Goal: Navigation & Orientation: Go to known website

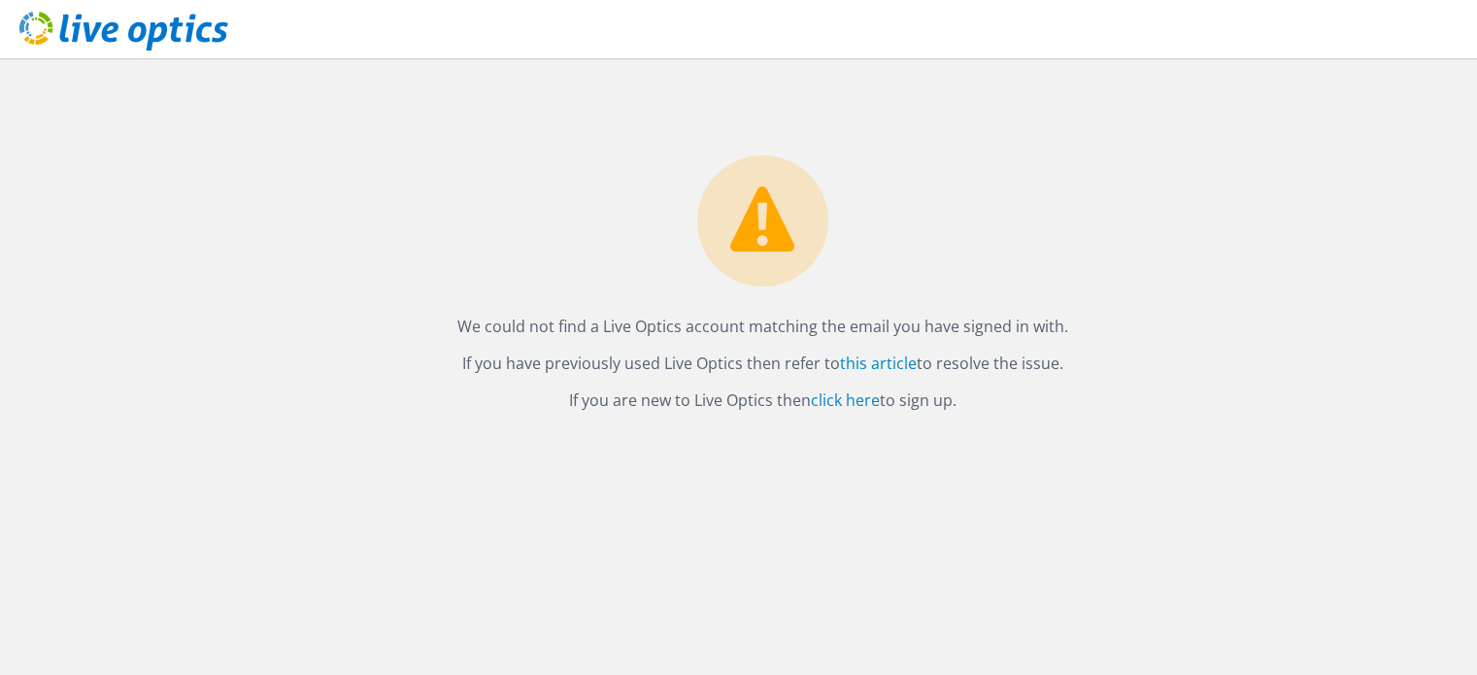
click at [439, 120] on div "We could not find a Live Optics account matching the email you have signed in w…" at bounding box center [763, 236] width 1429 height 356
click at [864, 356] on link "this article" at bounding box center [878, 363] width 77 height 21
click at [833, 402] on link "click here" at bounding box center [845, 400] width 69 height 21
click at [911, 370] on link "this article" at bounding box center [878, 363] width 77 height 21
